Goal: Transaction & Acquisition: Purchase product/service

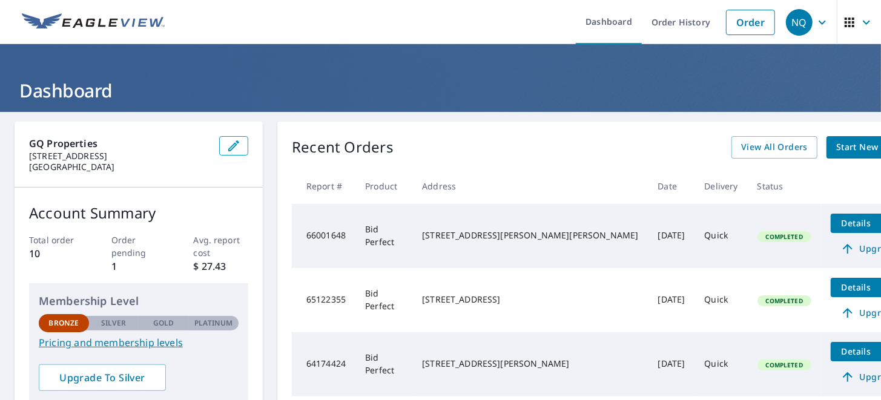
click at [836, 147] on span "Start New Order" at bounding box center [871, 147] width 70 height 15
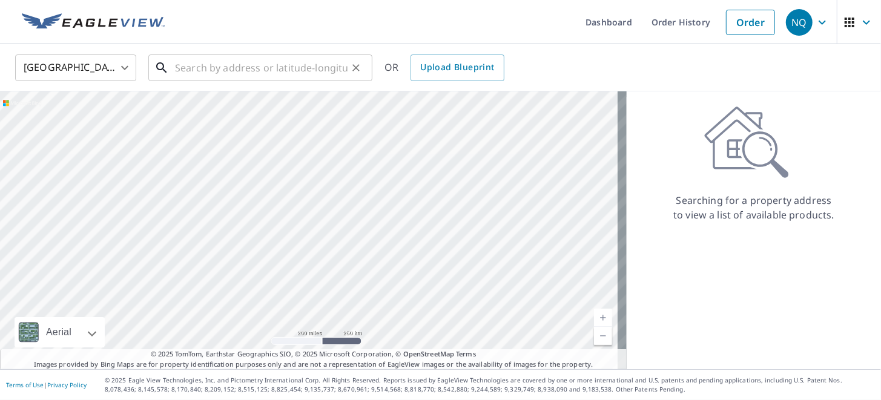
click at [243, 68] on input "text" at bounding box center [261, 68] width 173 height 34
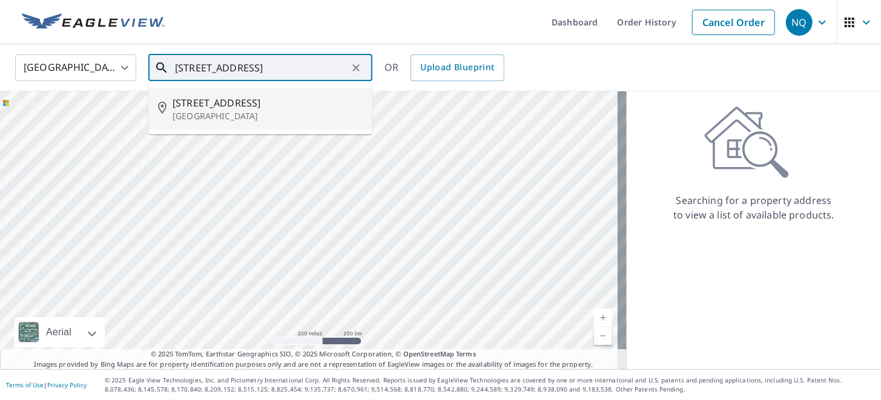
click at [239, 126] on li "1113 Walnut Grove Rd Bridgeport, NY 13030" at bounding box center [260, 108] width 224 height 41
type input "1113 Walnut Grove Rd Bridgeport, NY 13030"
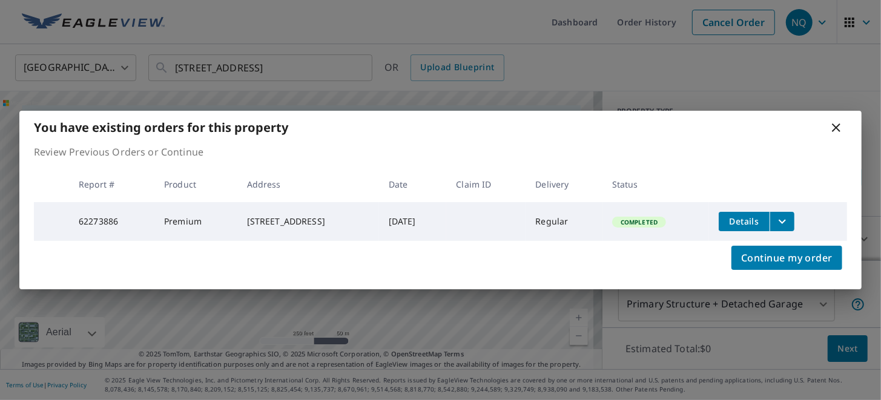
click at [831, 124] on icon at bounding box center [836, 127] width 15 height 15
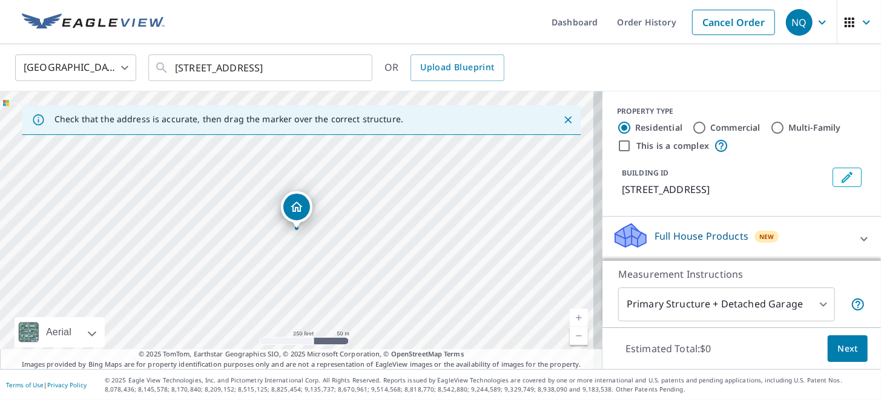
click at [817, 306] on body "NQ NQ Dashboard Order History Cancel Order NQ United States US ​ 1113 Walnut Gr…" at bounding box center [440, 200] width 881 height 400
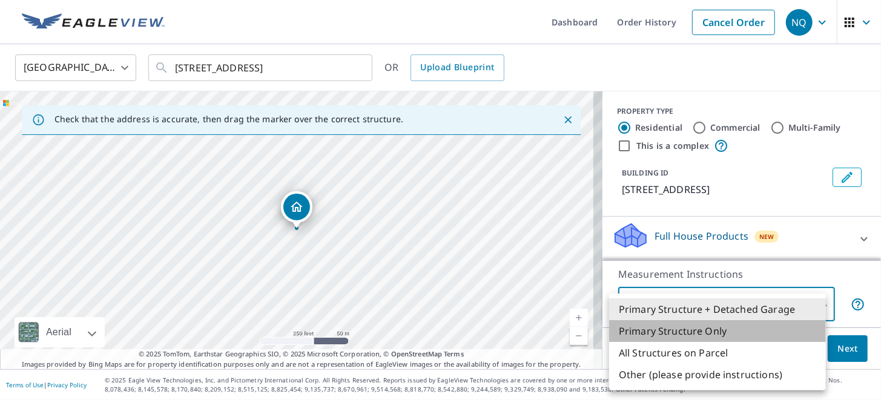
click at [687, 333] on li "Primary Structure Only" at bounding box center [717, 331] width 217 height 22
type input "2"
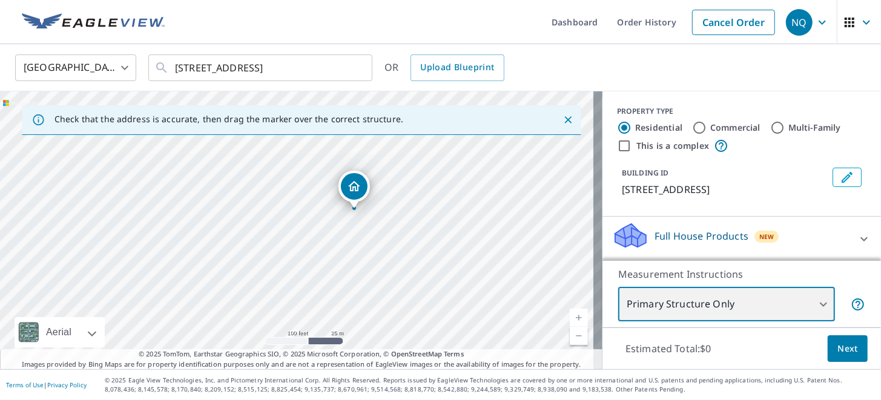
drag, startPoint x: 345, startPoint y: 257, endPoint x: 450, endPoint y: 232, distance: 108.2
click at [450, 232] on div "1113 Walnut Grove Rd Bridgeport, NY 13030" at bounding box center [301, 230] width 602 height 278
drag, startPoint x: 383, startPoint y: 214, endPoint x: 420, endPoint y: 268, distance: 65.3
click at [420, 268] on div "1113 Walnut Grove Rd Bridgeport, NY 13030" at bounding box center [301, 230] width 602 height 278
drag, startPoint x: 403, startPoint y: 318, endPoint x: 397, endPoint y: 285, distance: 33.3
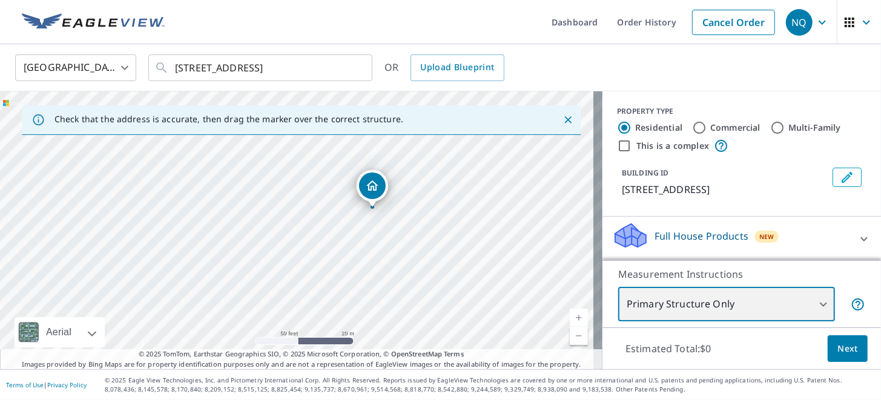
click at [397, 285] on div "1113 Walnut Grove Rd Bridgeport, NY 13030" at bounding box center [301, 230] width 602 height 278
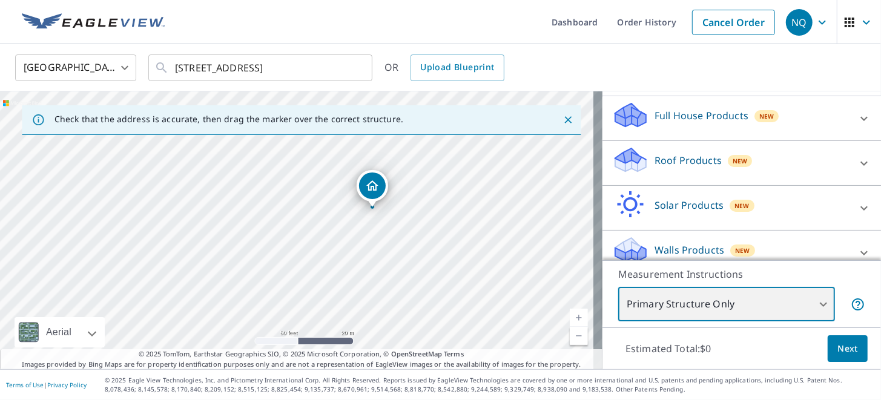
scroll to position [148, 0]
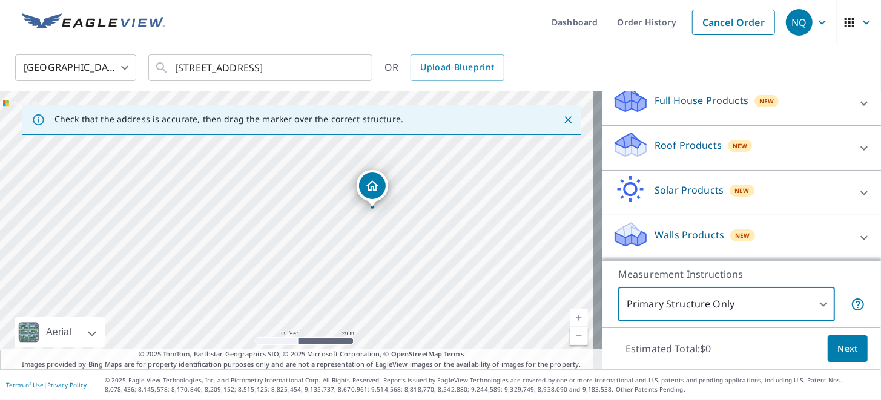
click at [857, 147] on icon at bounding box center [864, 148] width 15 height 15
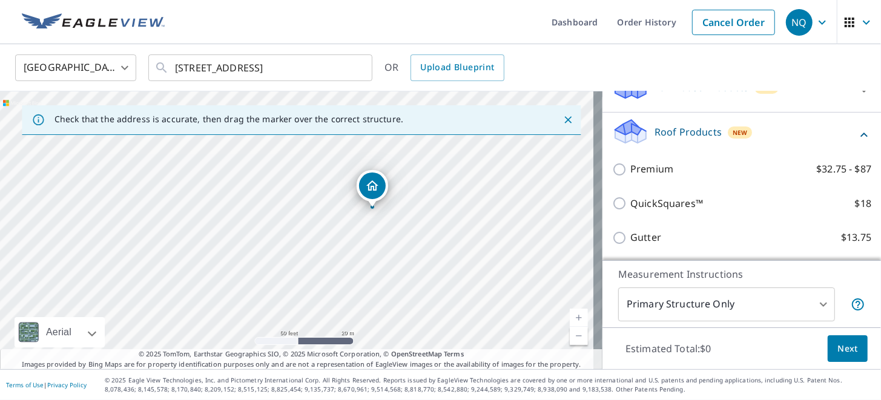
scroll to position [159, 0]
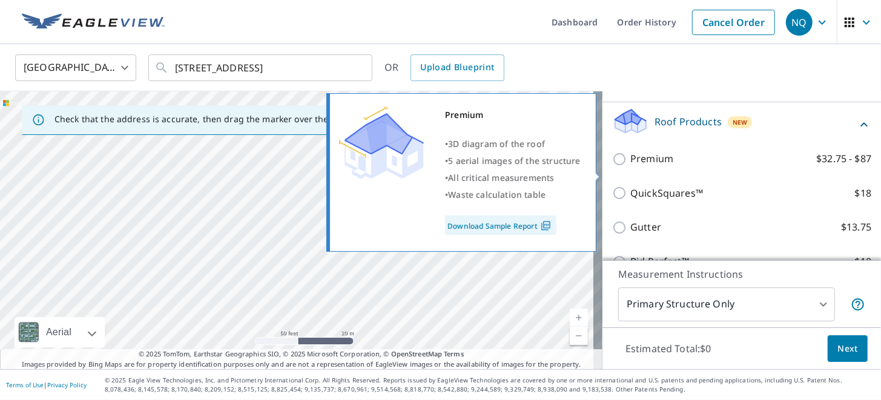
click at [612, 166] on input "Premium $32.75 - $87" at bounding box center [621, 159] width 18 height 15
checkbox input "true"
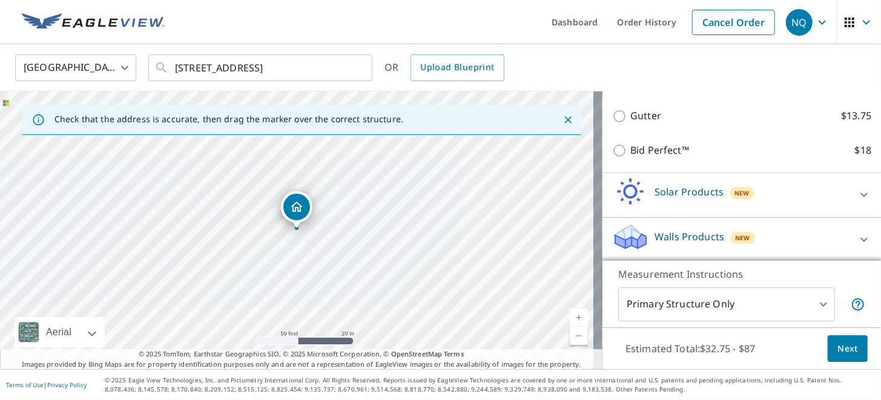
scroll to position [326, 0]
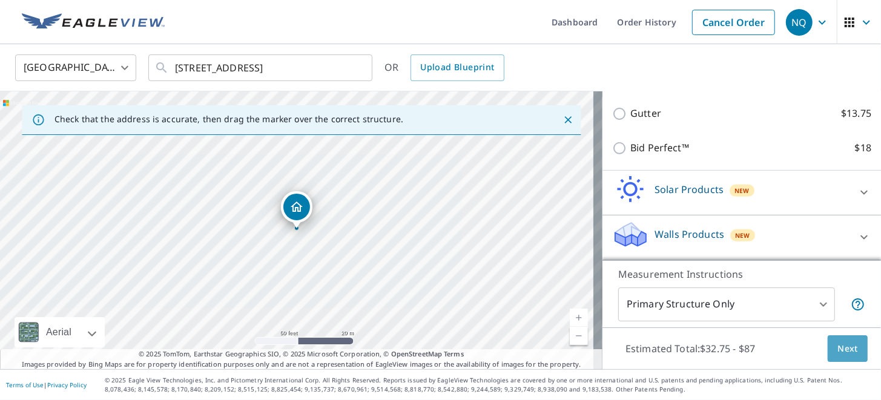
click at [842, 352] on span "Next" at bounding box center [847, 348] width 21 height 15
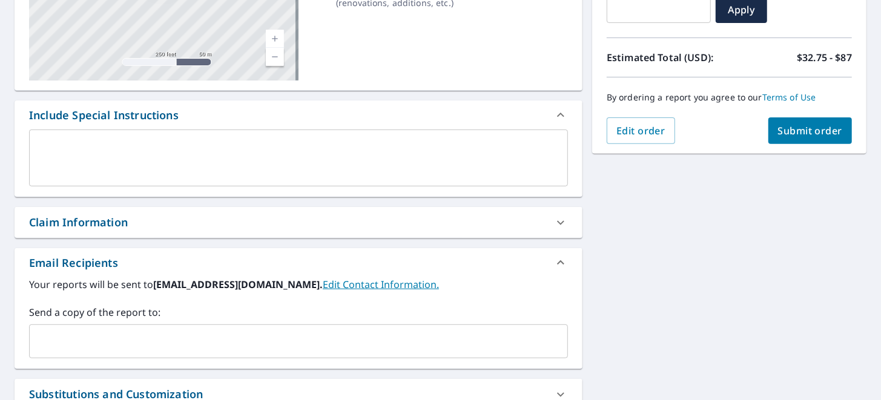
scroll to position [262, 0]
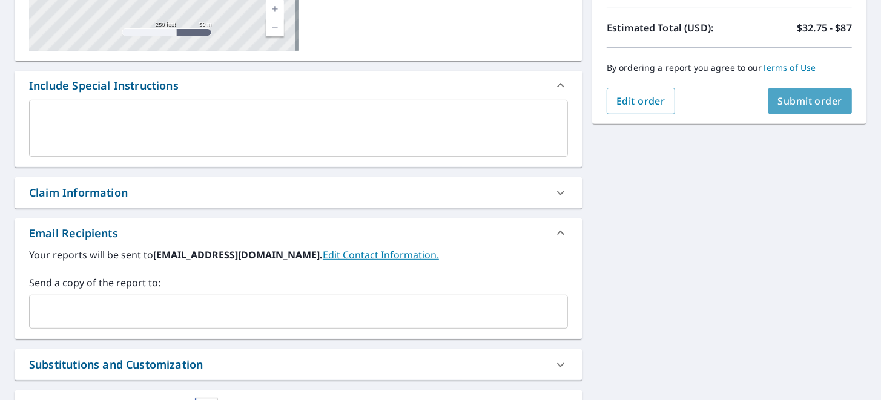
click at [797, 97] on span "Submit order" at bounding box center [810, 100] width 65 height 13
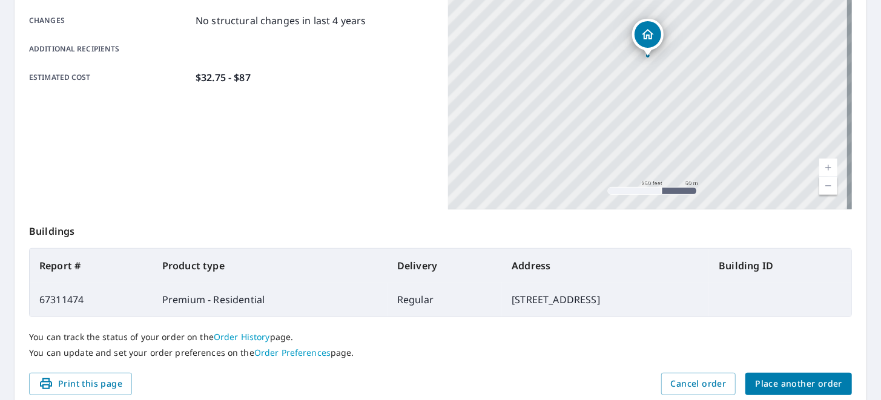
scroll to position [311, 0]
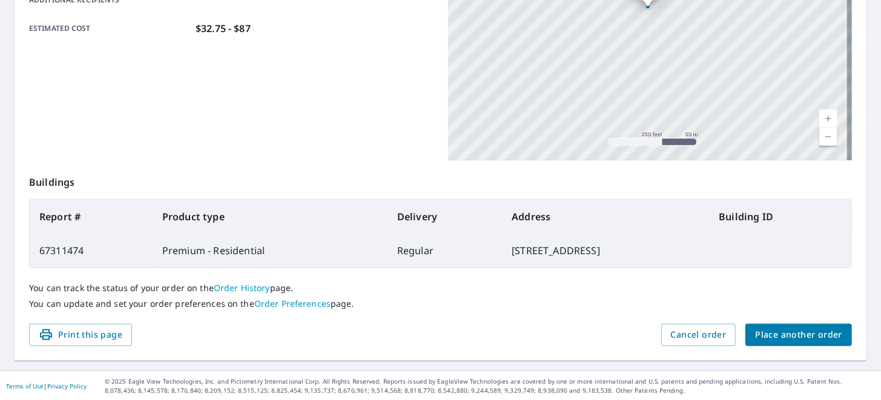
click at [245, 288] on link "Order History" at bounding box center [242, 288] width 56 height 12
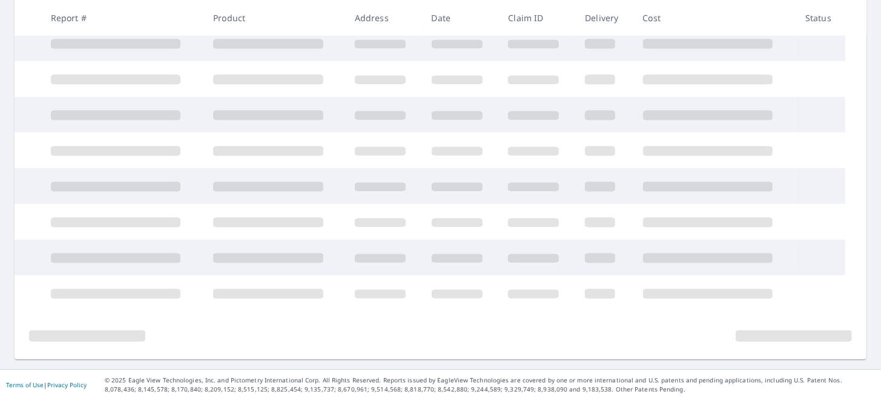
scroll to position [300, 0]
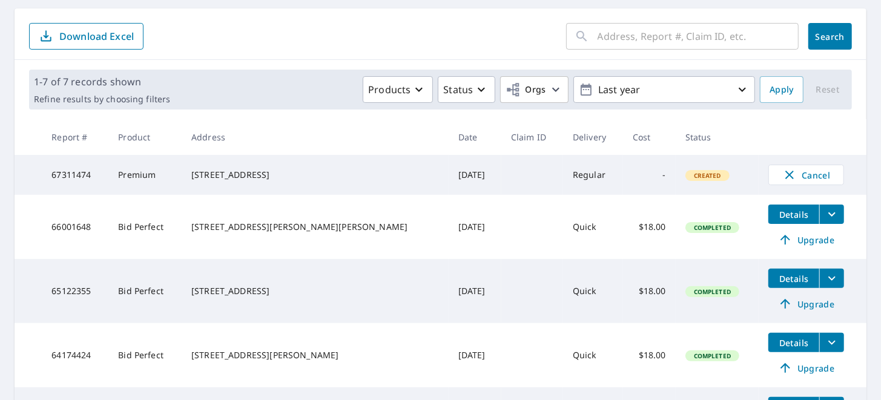
scroll to position [53, 0]
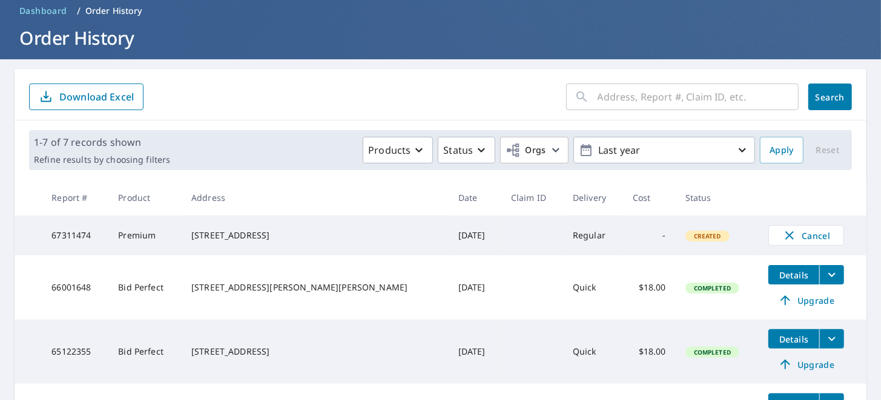
click at [246, 230] on div "[STREET_ADDRESS]" at bounding box center [315, 235] width 248 height 12
click at [71, 234] on td "67311474" at bounding box center [75, 236] width 67 height 40
click at [782, 234] on icon "button" at bounding box center [789, 235] width 15 height 15
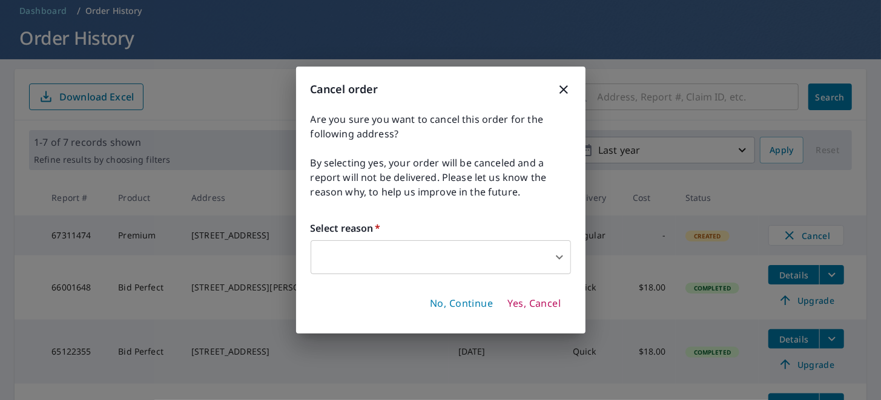
click at [345, 251] on body "NQ NQ Dashboard Order History Order NQ Dashboard / Order History Order History …" at bounding box center [440, 200] width 881 height 400
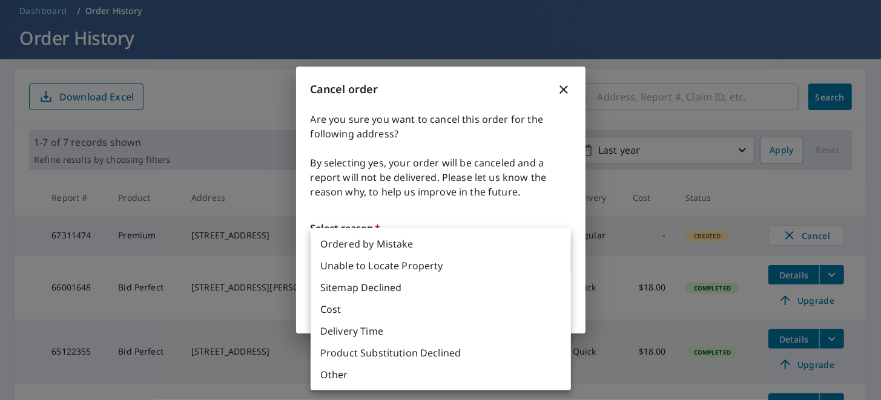
click at [336, 375] on li "Other" at bounding box center [441, 375] width 260 height 22
type input "36"
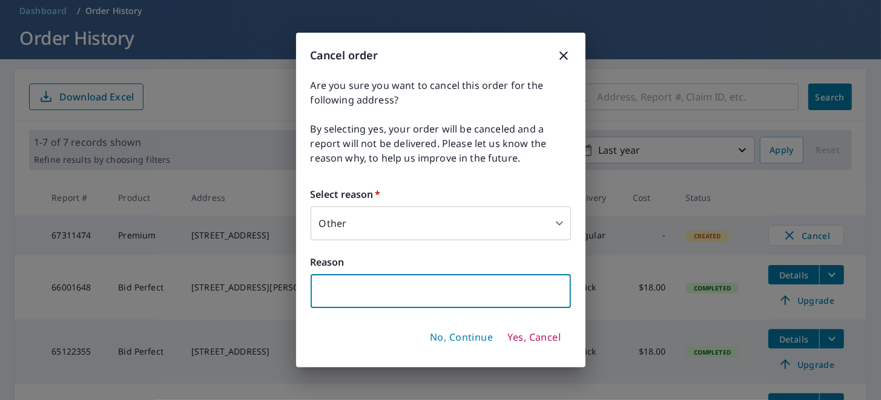
click at [360, 284] on input "text" at bounding box center [441, 291] width 260 height 34
type input "Only need quick square"
click at [548, 341] on span "Yes, Cancel" at bounding box center [533, 337] width 53 height 13
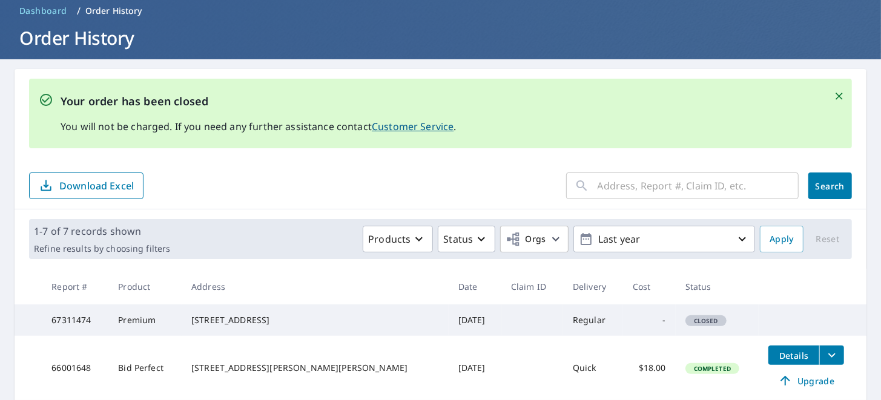
click at [233, 320] on div "[STREET_ADDRESS]" at bounding box center [315, 320] width 248 height 12
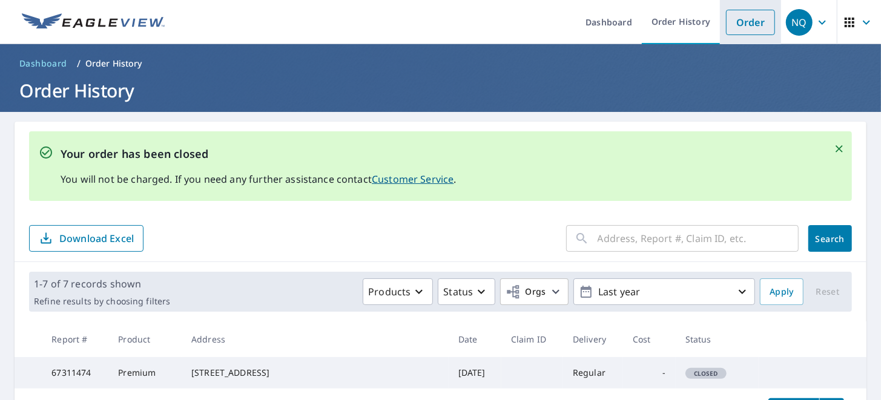
click at [752, 23] on link "Order" at bounding box center [750, 22] width 49 height 25
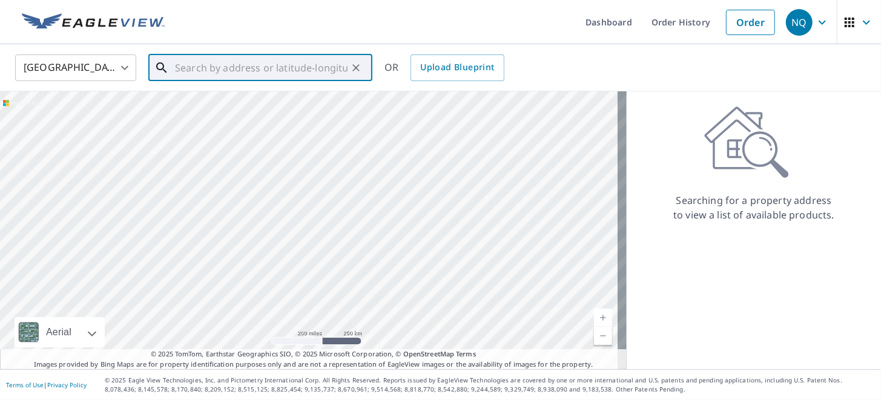
click at [214, 65] on input "text" at bounding box center [261, 68] width 173 height 34
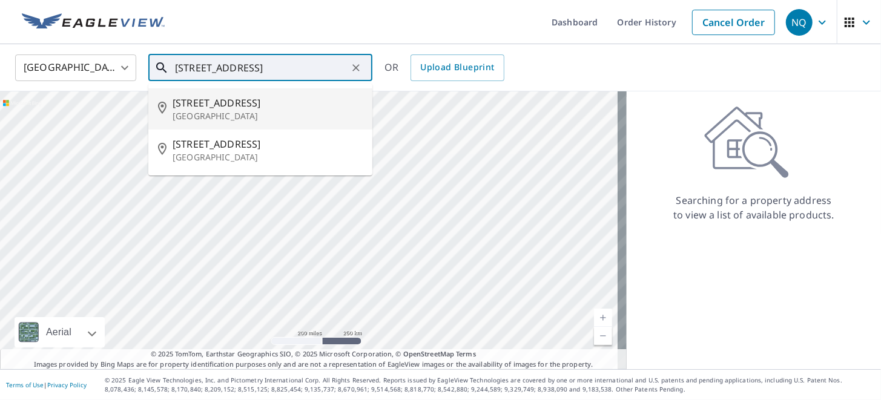
click at [214, 104] on span "1113 Walnut Grove Rd" at bounding box center [268, 103] width 190 height 15
type input "1113 Walnut Grove Rd Bridgeport, NY 13030"
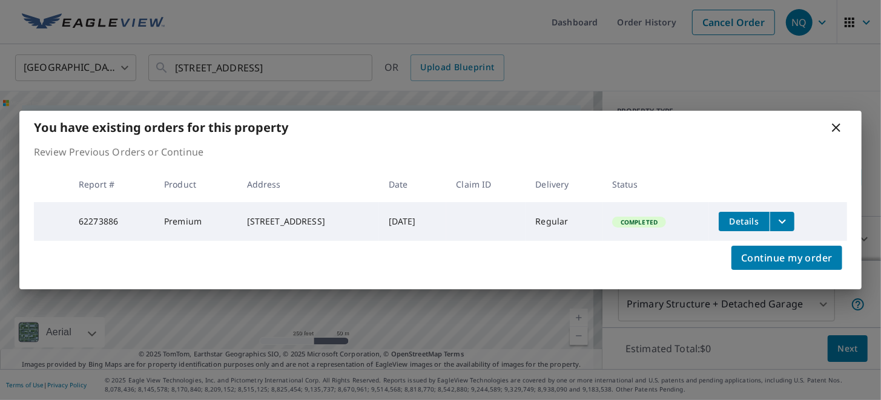
click at [837, 127] on icon at bounding box center [836, 128] width 8 height 8
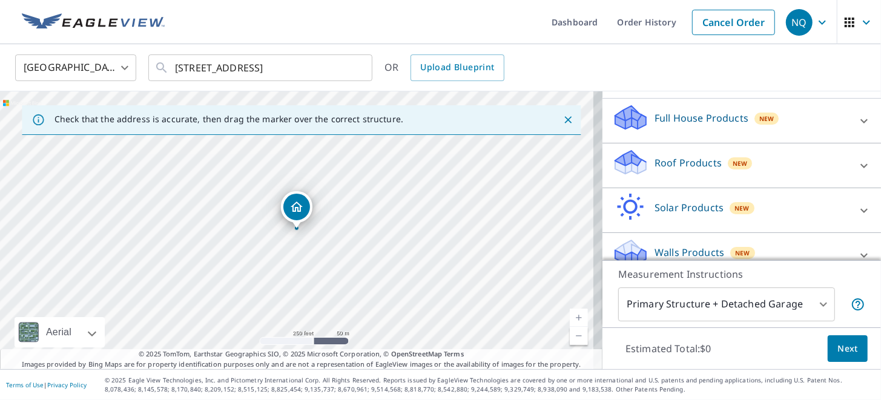
scroll to position [120, 0]
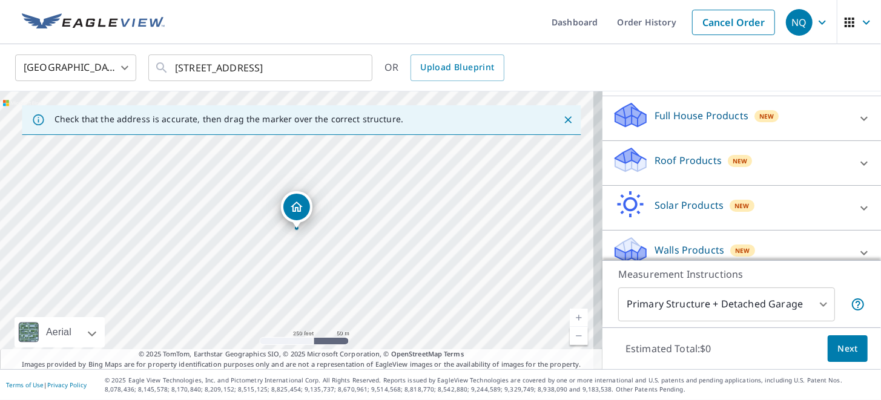
click at [823, 177] on div "Roof Products New" at bounding box center [730, 163] width 237 height 35
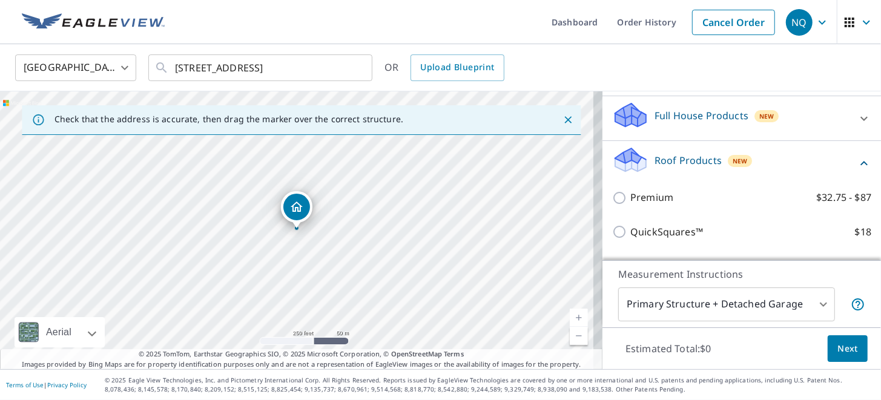
scroll to position [242, 0]
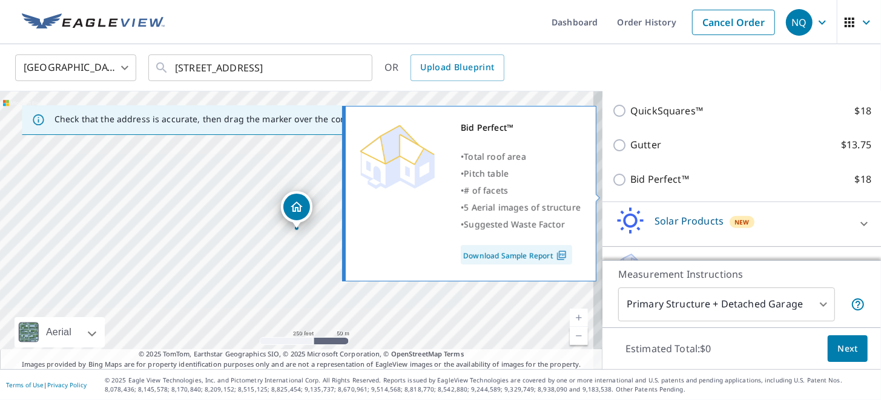
click at [612, 187] on input "Bid Perfect™ $18" at bounding box center [621, 180] width 18 height 15
checkbox input "true"
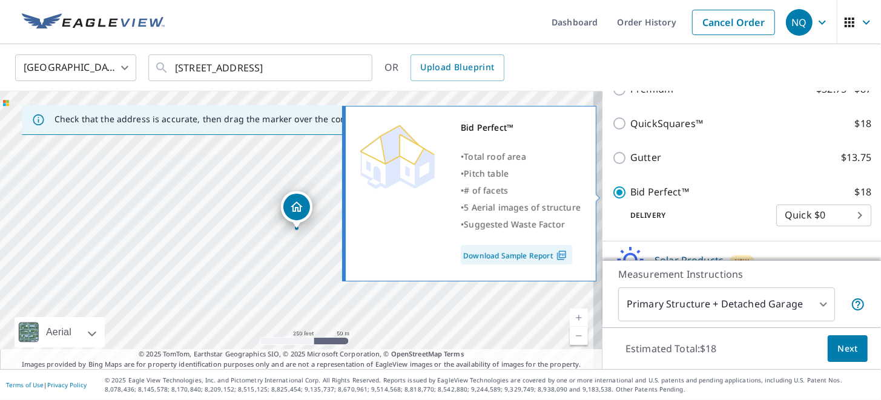
scroll to position [255, 0]
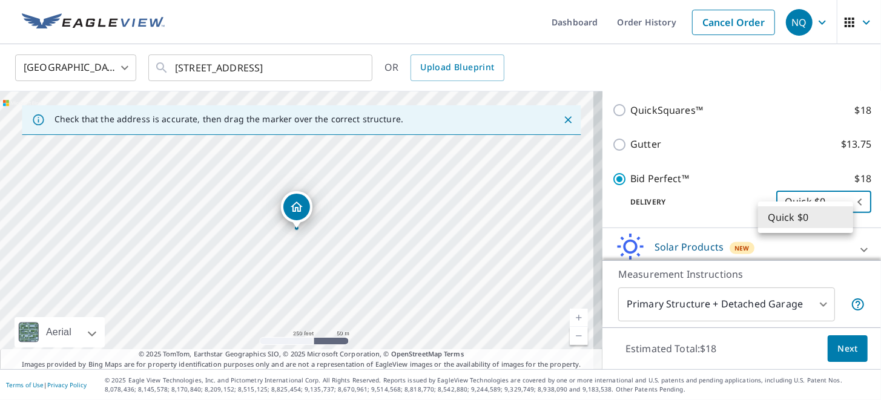
click at [843, 214] on body "NQ NQ Dashboard Order History Cancel Order NQ United States US ​ 1113 Walnut Gr…" at bounding box center [440, 200] width 881 height 400
click at [753, 182] on div at bounding box center [440, 200] width 881 height 400
click at [813, 303] on body "NQ NQ Dashboard Order History Cancel Order NQ United States US ​ 1113 Walnut Gr…" at bounding box center [440, 200] width 881 height 400
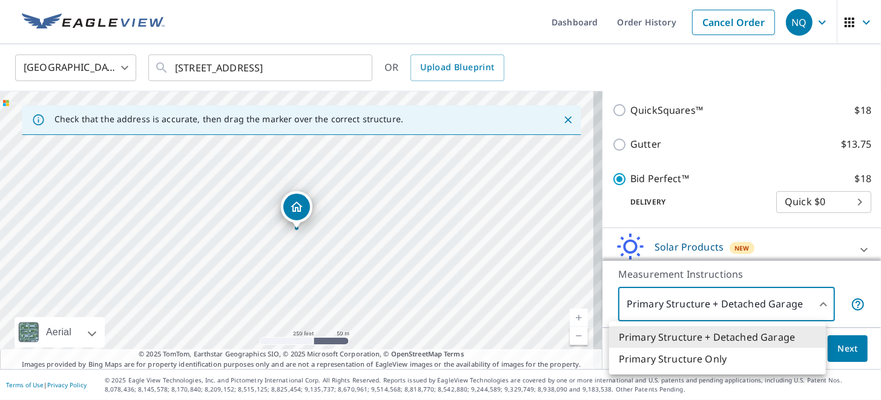
click at [682, 362] on li "Primary Structure Only" at bounding box center [717, 359] width 217 height 22
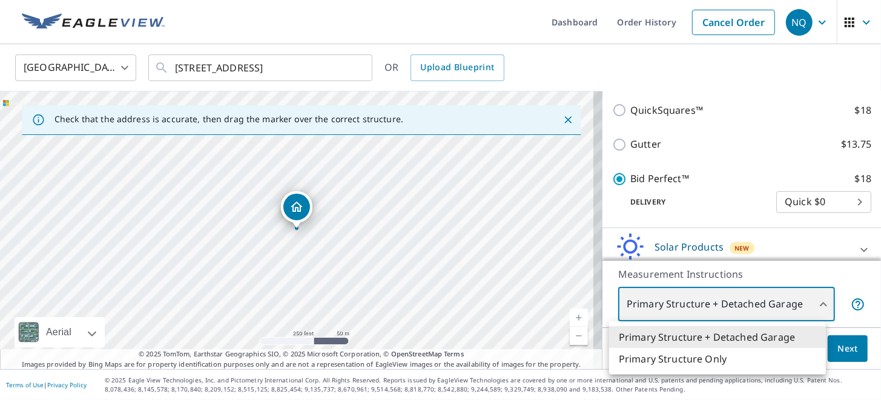
type input "2"
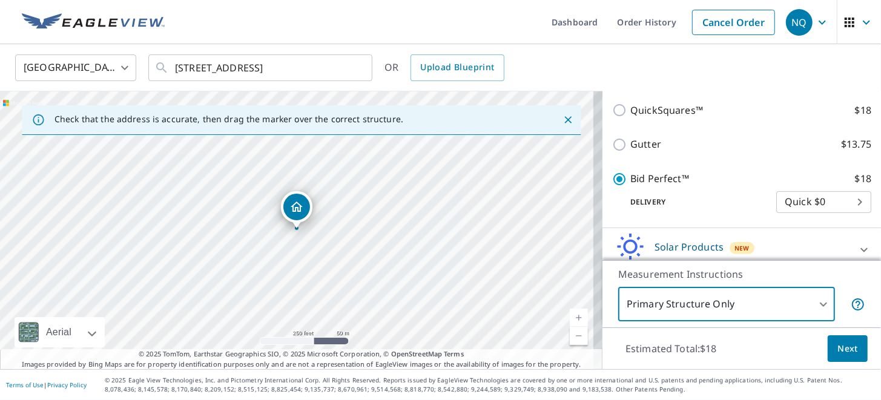
click at [843, 346] on span "Next" at bounding box center [847, 348] width 21 height 15
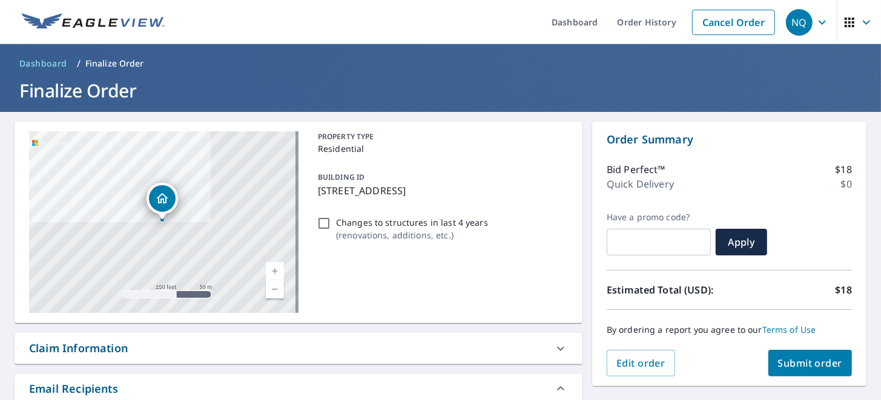
click at [815, 360] on span "Submit order" at bounding box center [810, 363] width 65 height 13
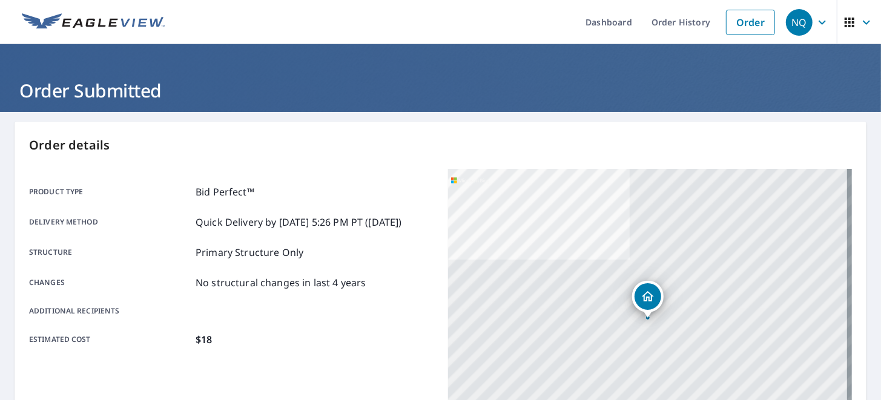
drag, startPoint x: 691, startPoint y: 25, endPoint x: 673, endPoint y: 45, distance: 27.5
click at [691, 25] on link "Order History" at bounding box center [681, 22] width 78 height 44
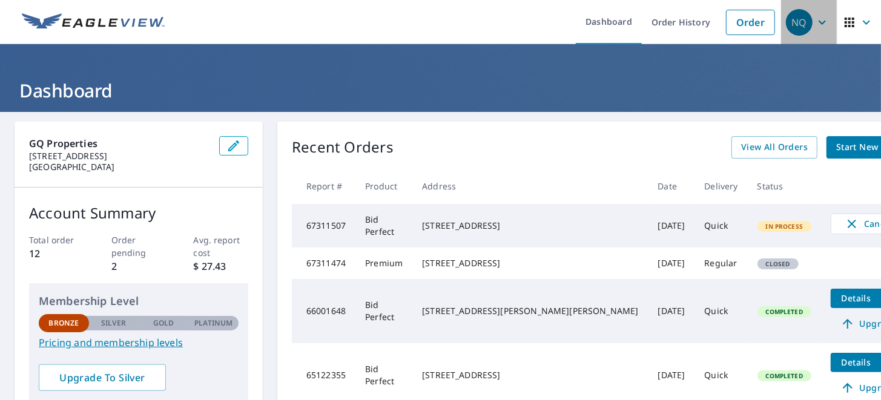
click at [802, 20] on div "NQ" at bounding box center [799, 22] width 27 height 27
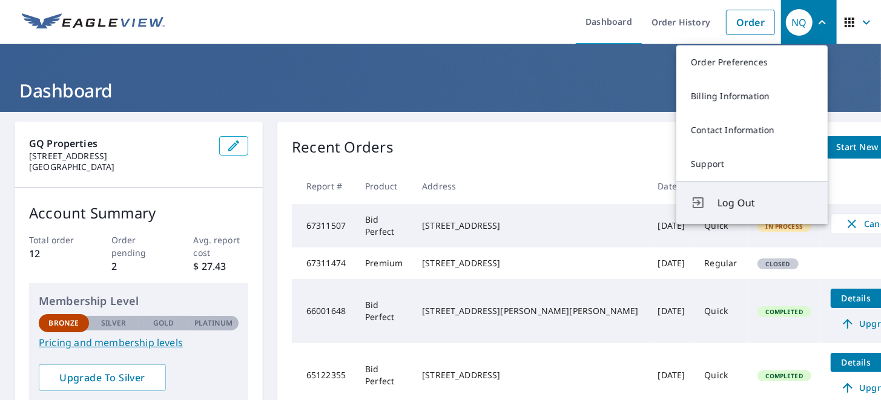
click at [734, 196] on span "Log Out" at bounding box center [765, 203] width 96 height 15
